Goal: Task Accomplishment & Management: Manage account settings

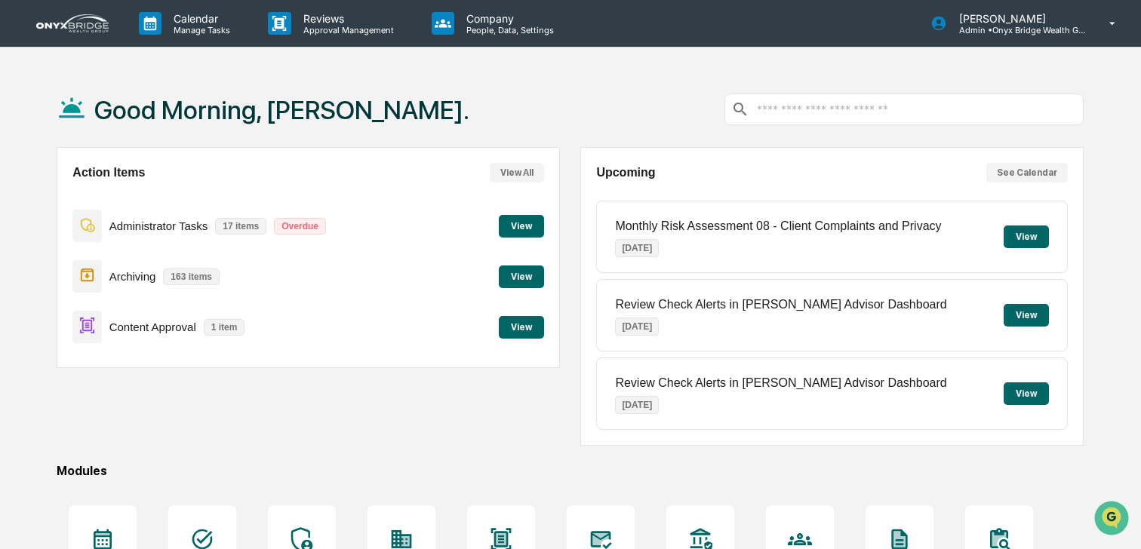
click at [520, 221] on button "View" at bounding box center [521, 226] width 45 height 23
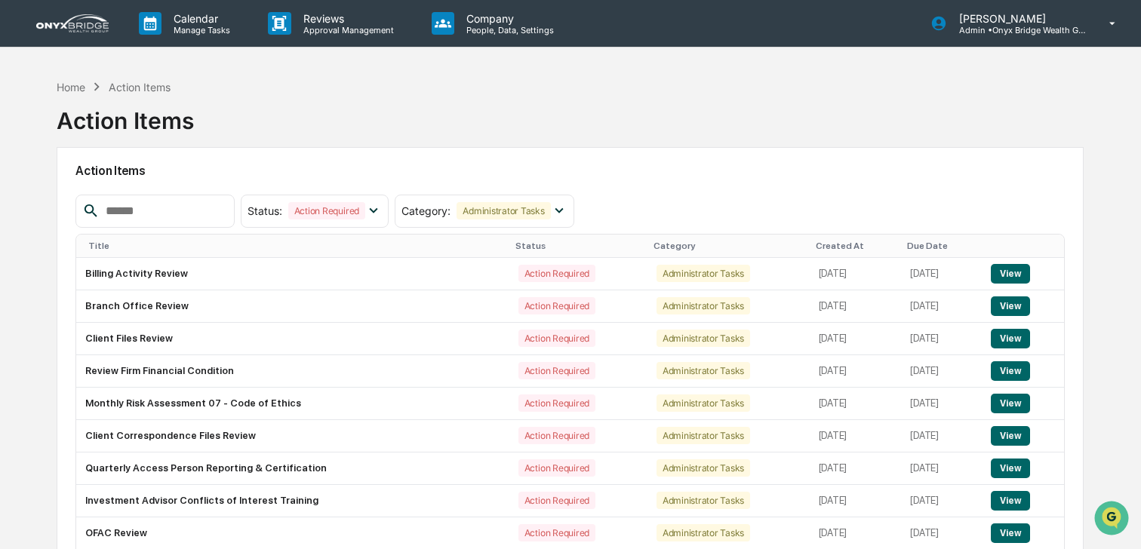
click at [69, 35] on link at bounding box center [81, 23] width 91 height 47
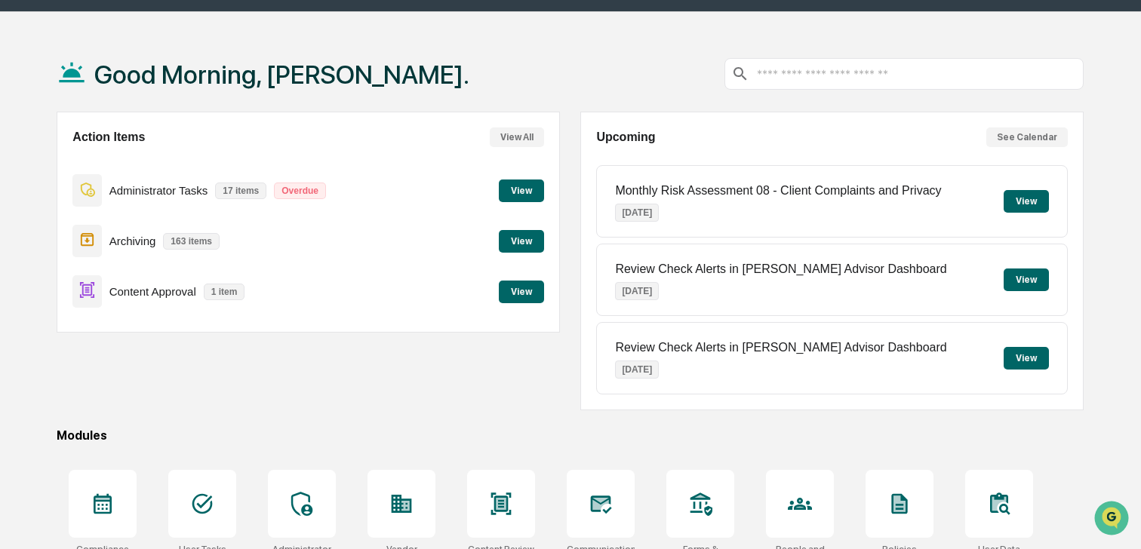
scroll to position [42, 0]
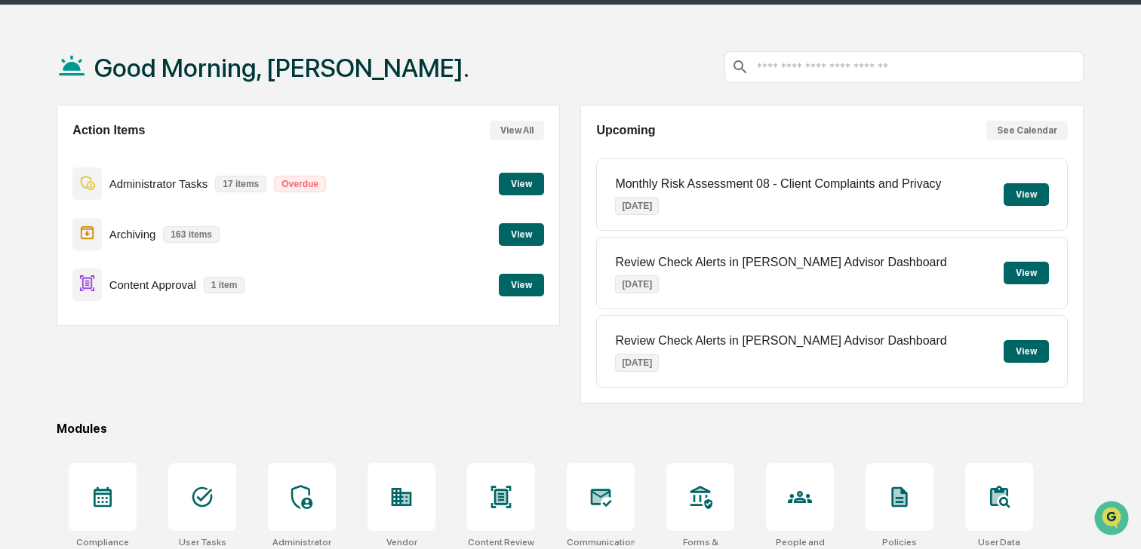
click at [530, 285] on button "View" at bounding box center [521, 285] width 45 height 23
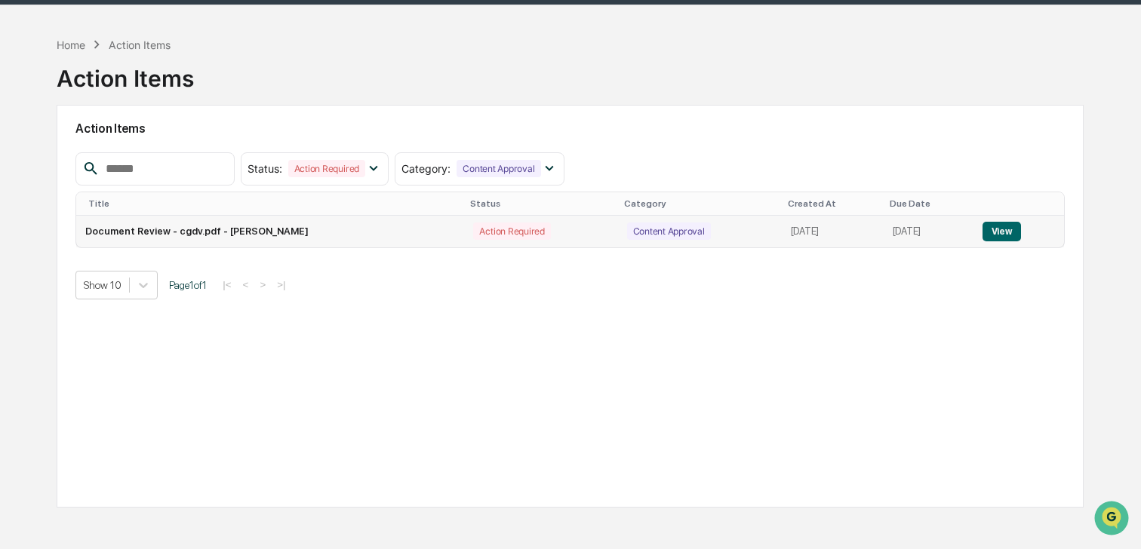
click at [1015, 236] on button "View" at bounding box center [1001, 232] width 38 height 20
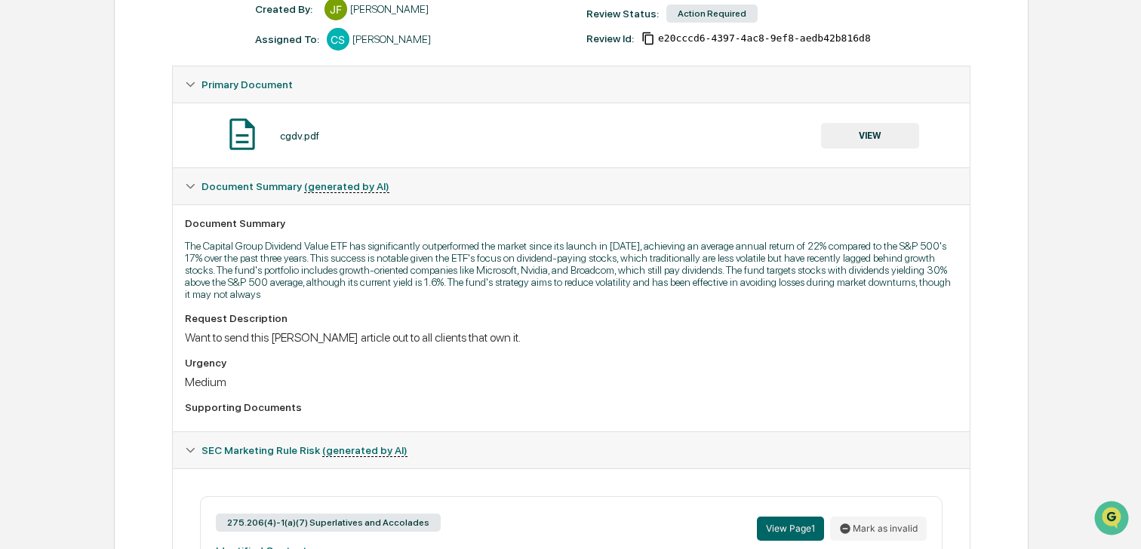
scroll to position [207, 0]
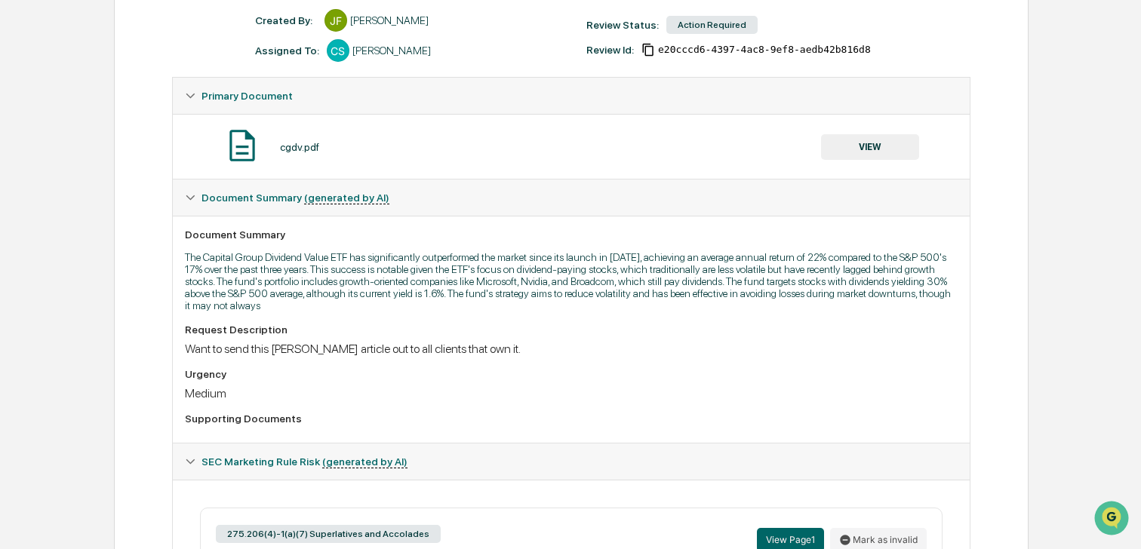
click at [853, 149] on button "VIEW" at bounding box center [870, 147] width 98 height 26
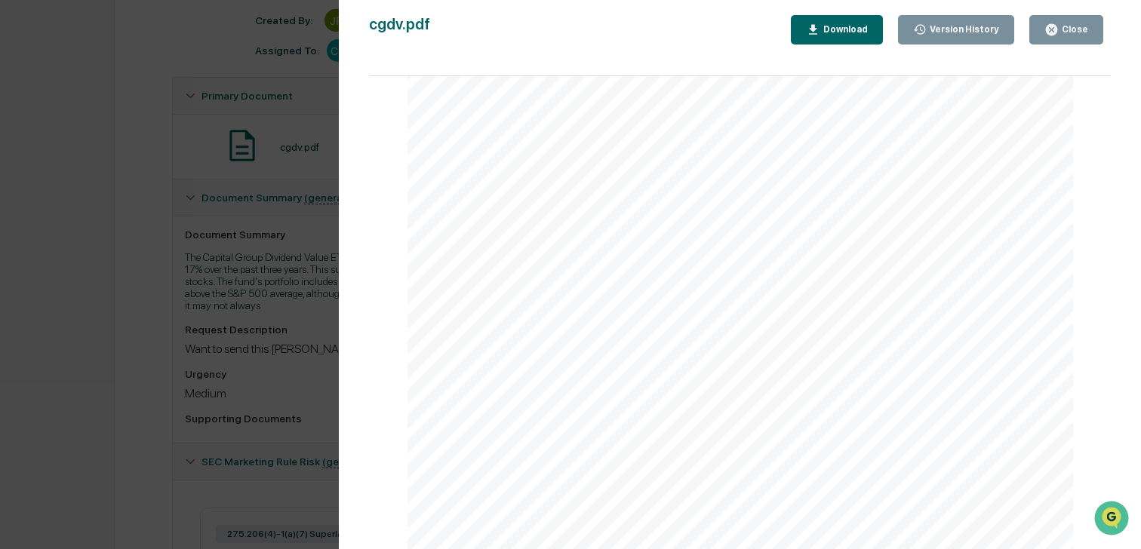
scroll to position [146, 0]
click at [207, 380] on div "Version History [DATE] 04:48 PM [PERSON_NAME] cgdv.pdf Close Version History Do…" at bounding box center [570, 274] width 1141 height 549
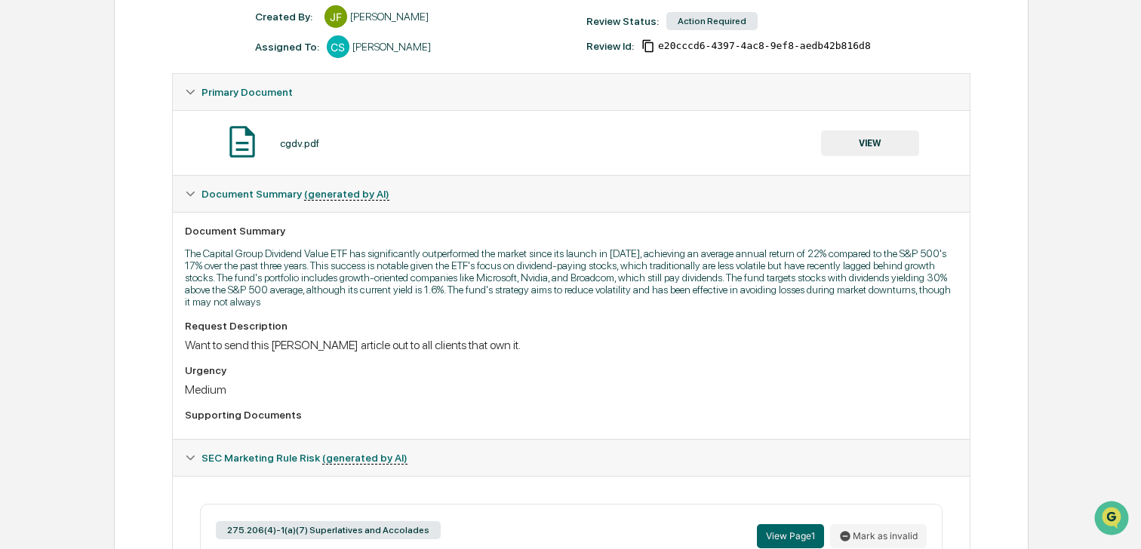
scroll to position [209, 0]
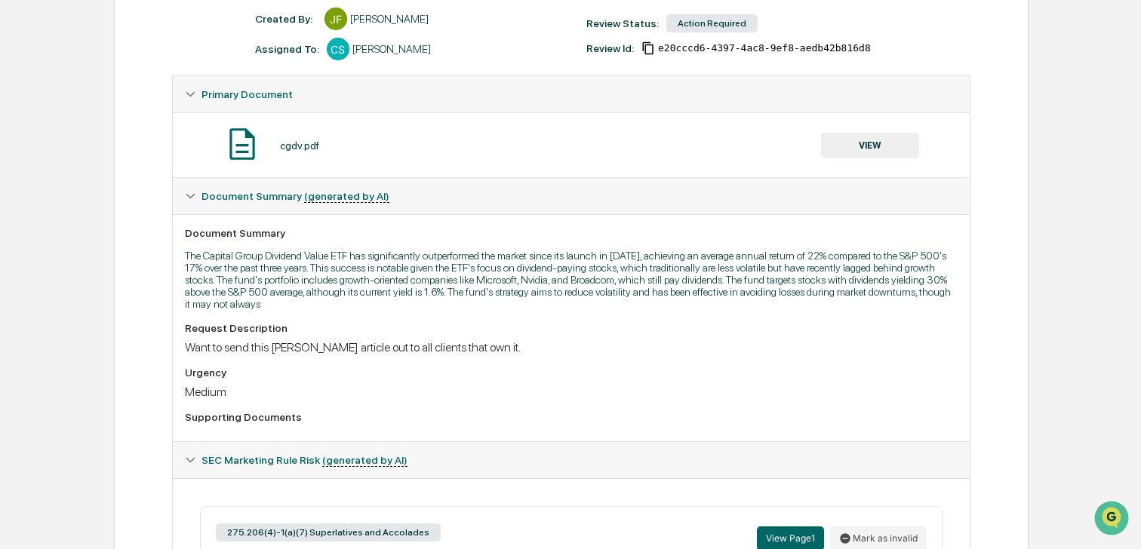
click at [861, 149] on button "VIEW" at bounding box center [870, 146] width 98 height 26
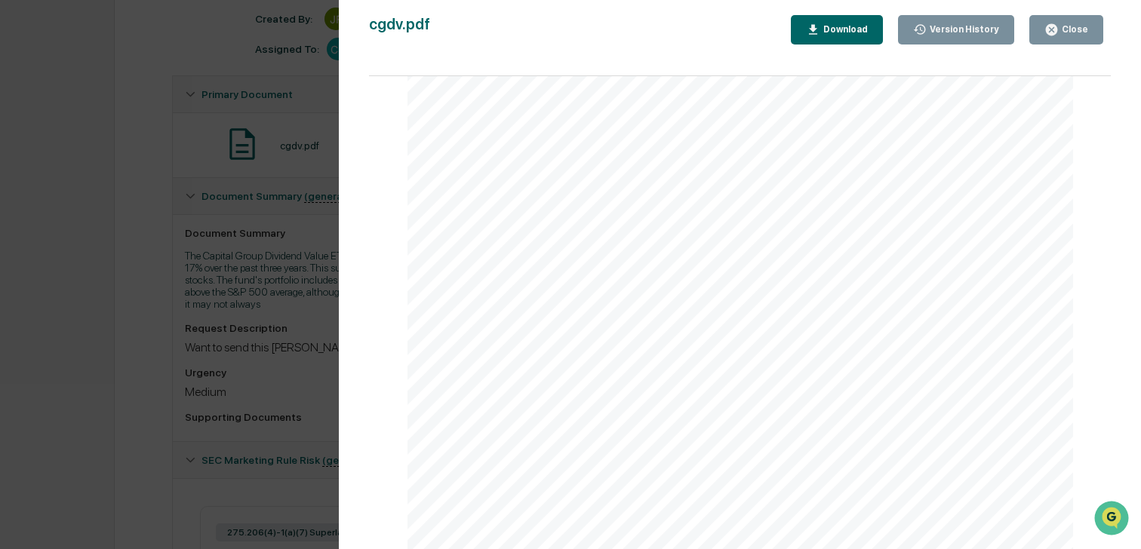
scroll to position [1082, 0]
click at [1070, 35] on div "Close" at bounding box center [1066, 30] width 44 height 14
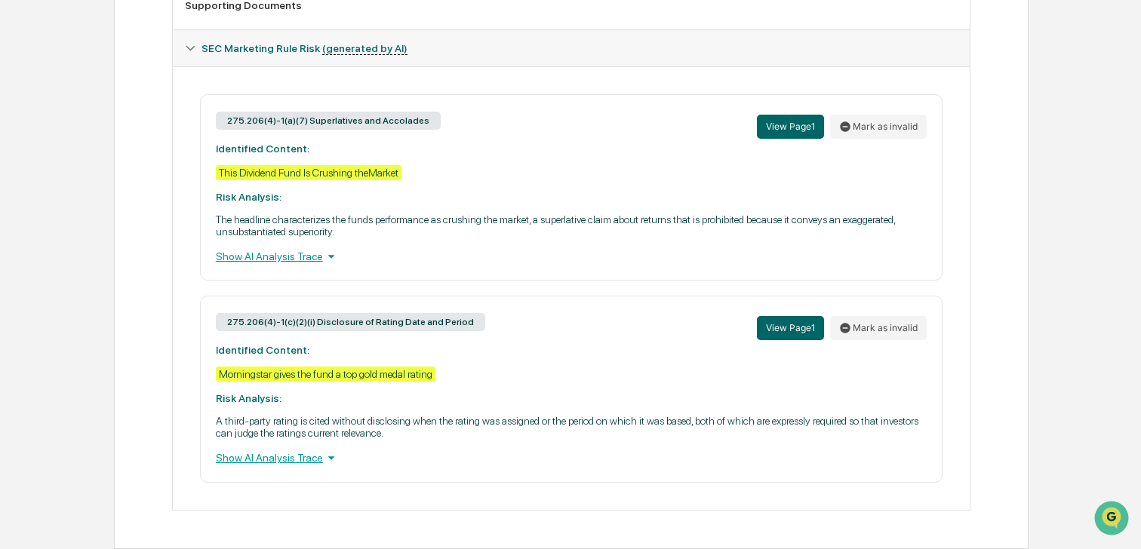
scroll to position [0, 0]
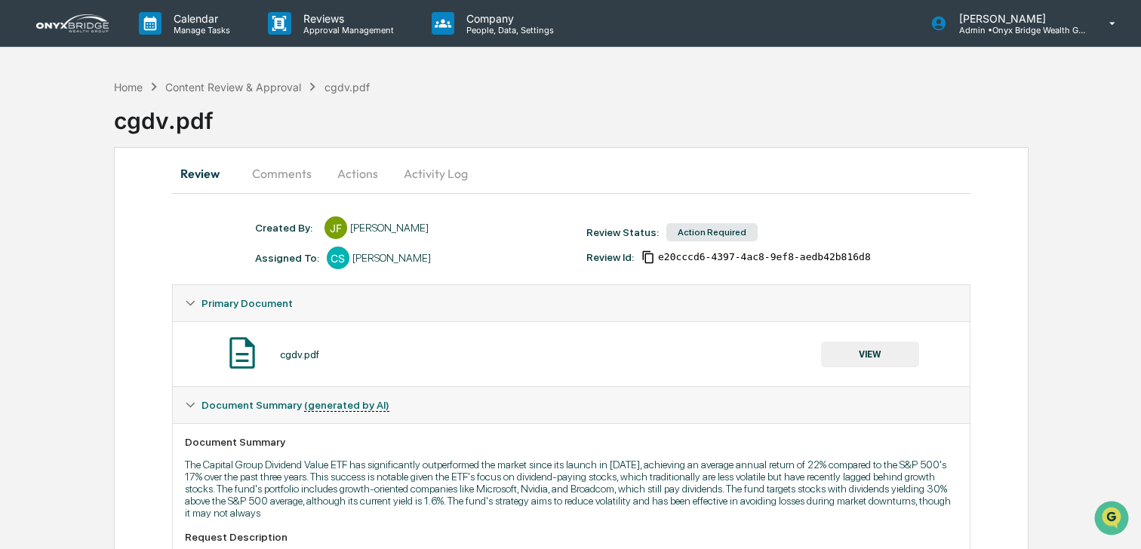
click at [60, 28] on img at bounding box center [72, 23] width 72 height 18
